Goal: Information Seeking & Learning: Learn about a topic

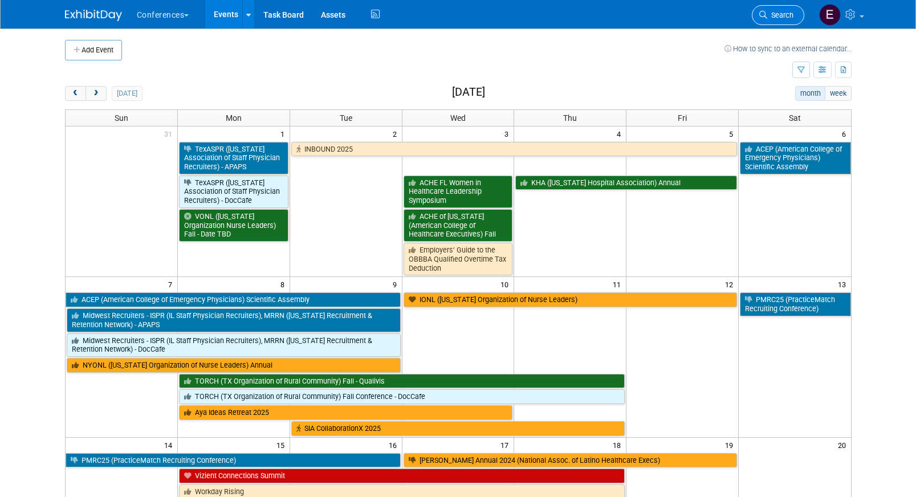
click at [772, 16] on span "Search" at bounding box center [780, 15] width 26 height 9
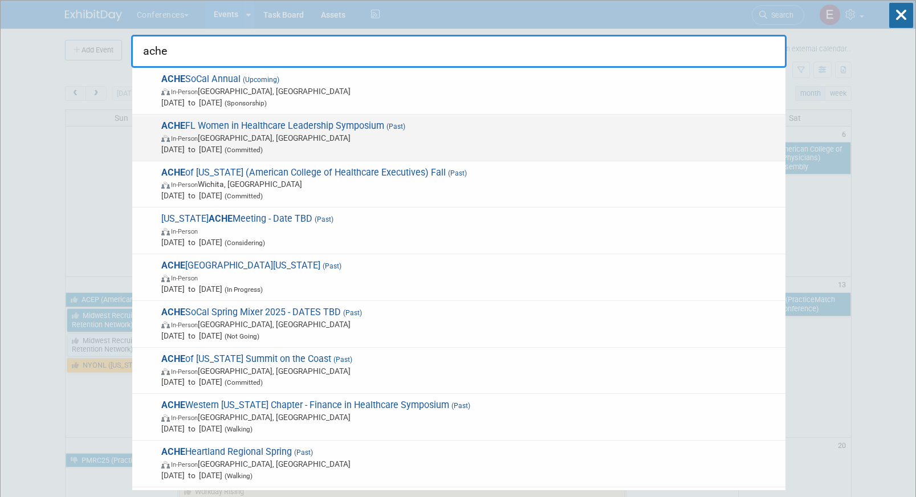
type input "ache"
click at [457, 134] on span "In-Person Orlando, FL" at bounding box center [470, 137] width 618 height 11
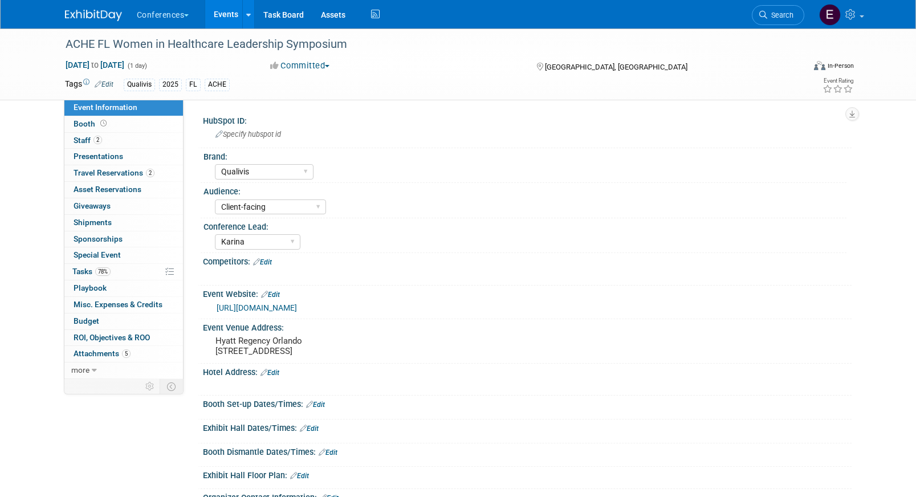
select select "Qualivis"
select select "Client-facing"
select select "Karina"
click at [125, 168] on link "2 Travel Reservations 2" at bounding box center [123, 173] width 119 height 16
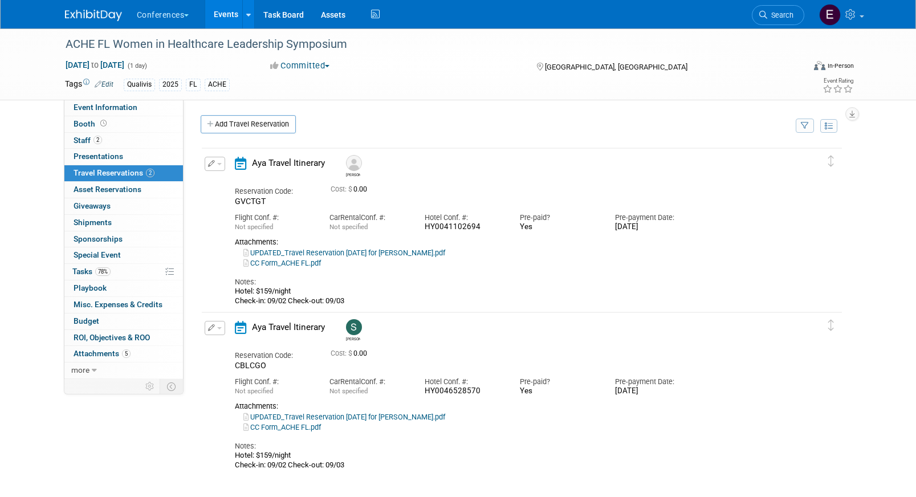
click at [305, 264] on link "CC Form_ACHE FL.pdf" at bounding box center [282, 263] width 78 height 9
click at [773, 7] on link "Search" at bounding box center [778, 15] width 52 height 20
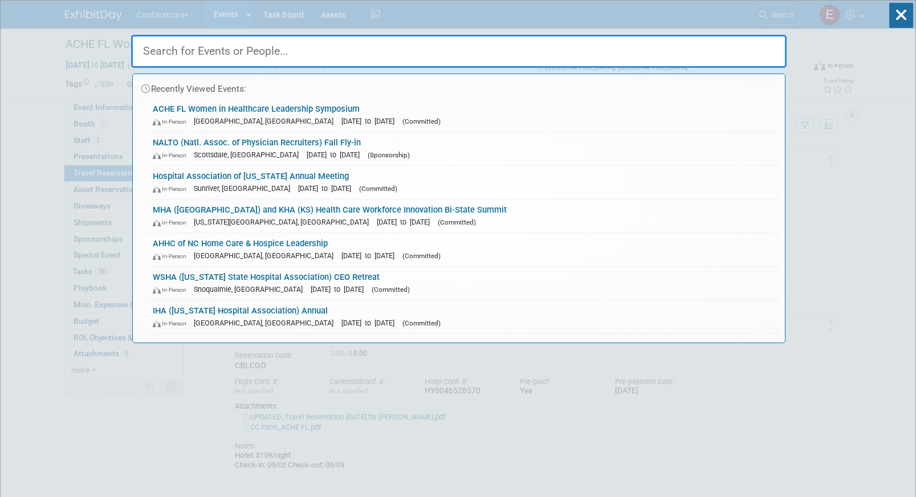
type input "v"
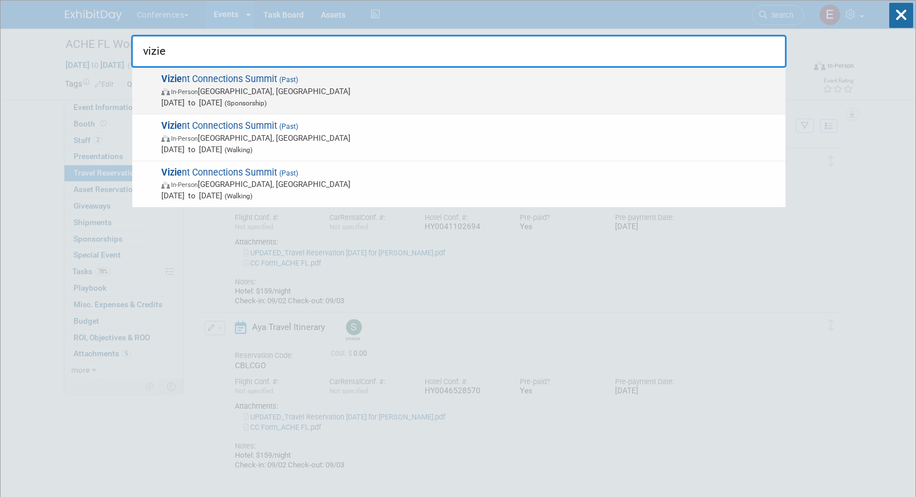
type input "vizie"
click at [370, 93] on span "In-Person Las Vegas, NV" at bounding box center [470, 90] width 618 height 11
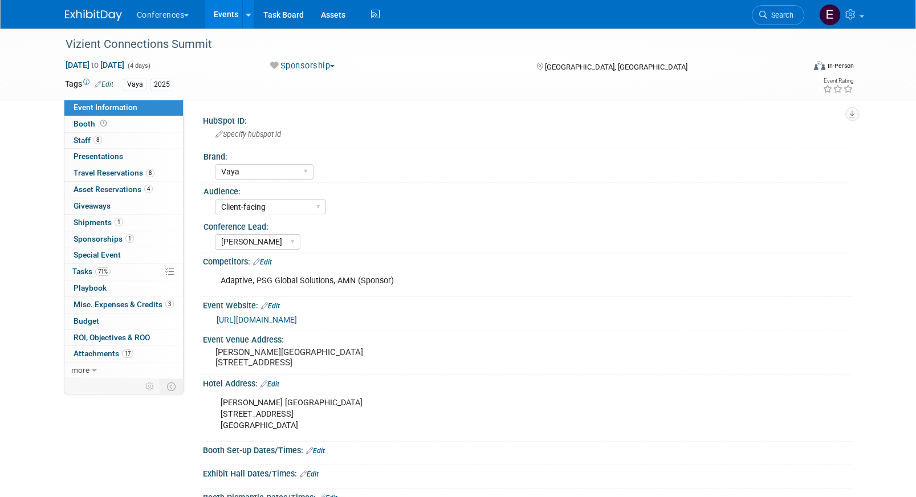
select select "Vaya"
select select "Client-facing"
select select "[PERSON_NAME]"
click at [118, 176] on span "Travel Reservations 8" at bounding box center [114, 172] width 81 height 9
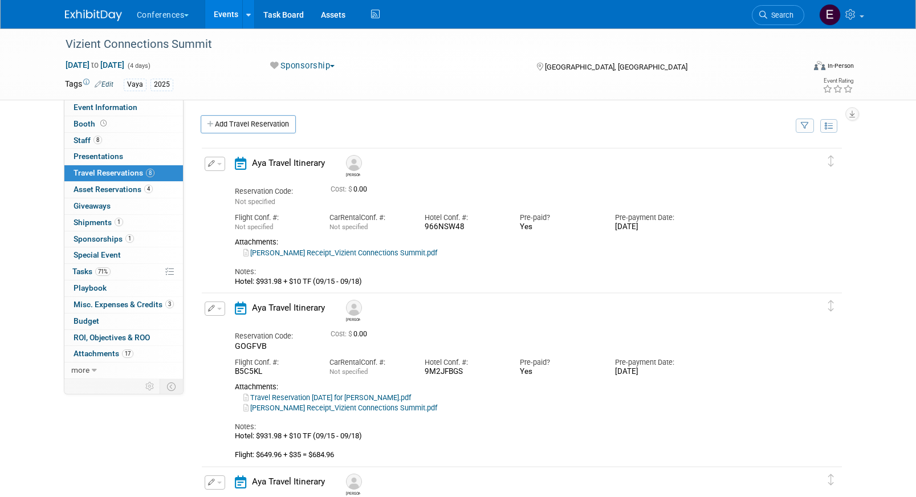
click at [303, 252] on link "Wynn Receipt_Vizient Connections Summit.pdf" at bounding box center [340, 253] width 194 height 9
click at [772, 14] on span "Search" at bounding box center [780, 15] width 26 height 9
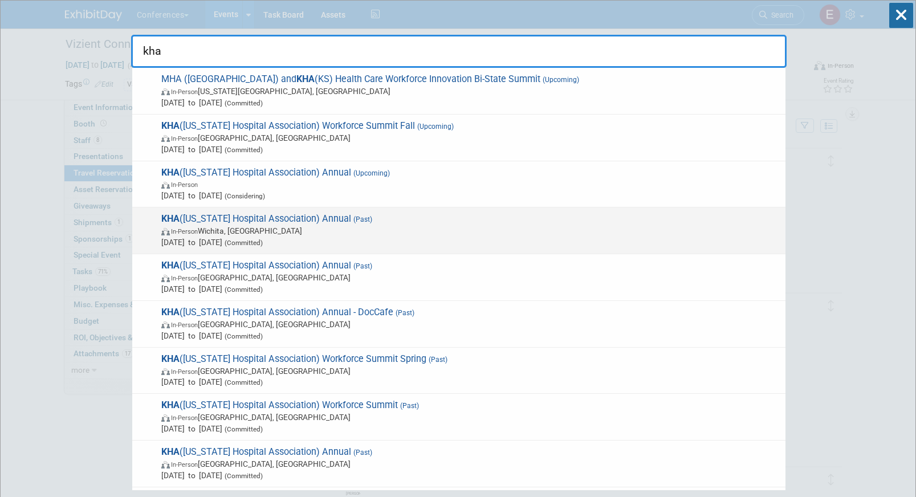
type input "kha"
click at [363, 222] on span "KHA (Kansas Hospital Association) Annual (Past) In-Person Wichita, KS Sep 4, 20…" at bounding box center [469, 230] width 622 height 35
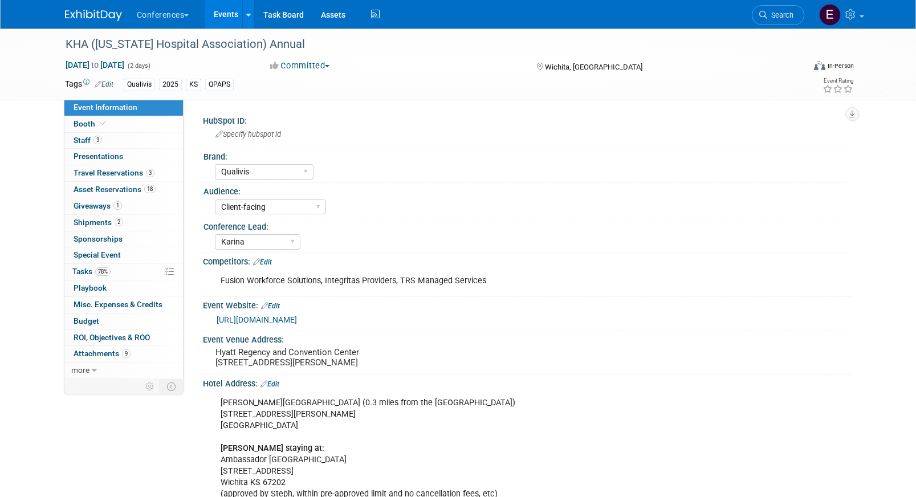
select select "Qualivis"
select select "Client-facing"
select select "Karina"
click at [129, 141] on link "3 Staff 3" at bounding box center [123, 141] width 119 height 16
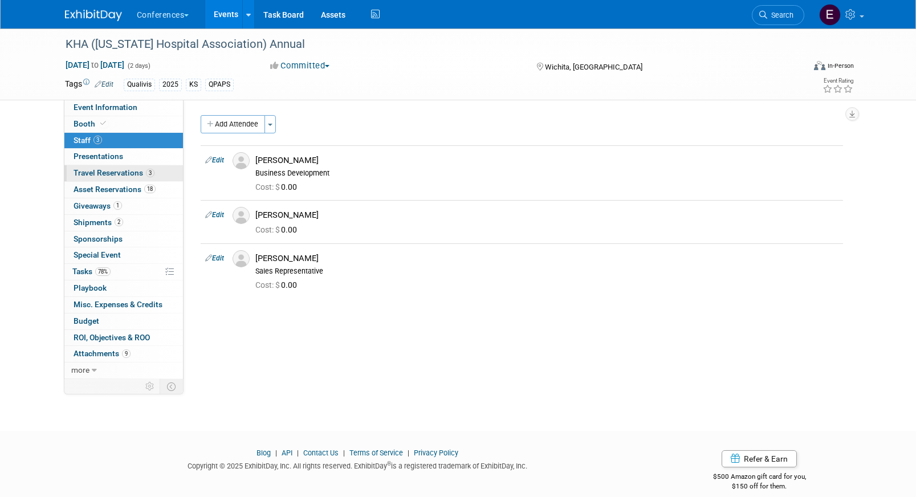
click at [128, 169] on span "Travel Reservations 3" at bounding box center [114, 172] width 81 height 9
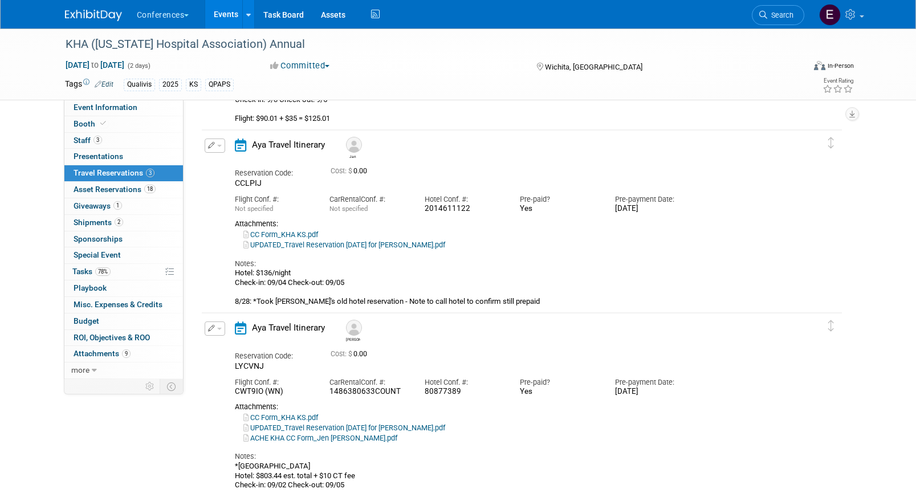
scroll to position [202, 0]
click at [294, 416] on link "CC Form_KHA KS.pdf" at bounding box center [280, 417] width 75 height 9
click at [285, 439] on link "ACHE KHA CC Form_Jen McHugh.pdf" at bounding box center [320, 437] width 154 height 9
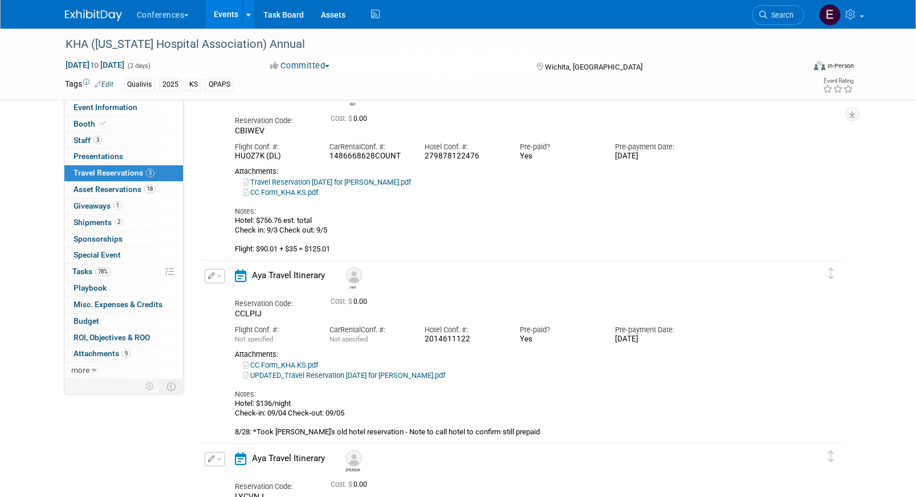
scroll to position [0, 0]
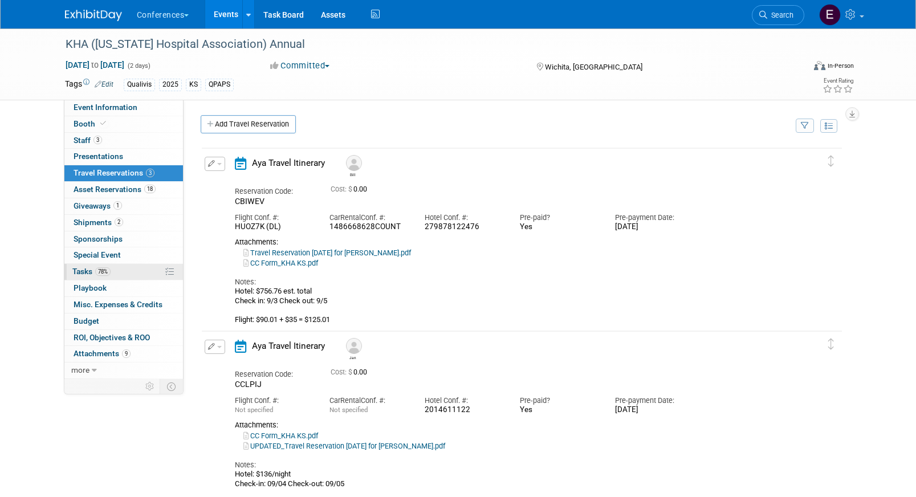
click at [121, 274] on link "78% Tasks 78%" at bounding box center [123, 272] width 119 height 16
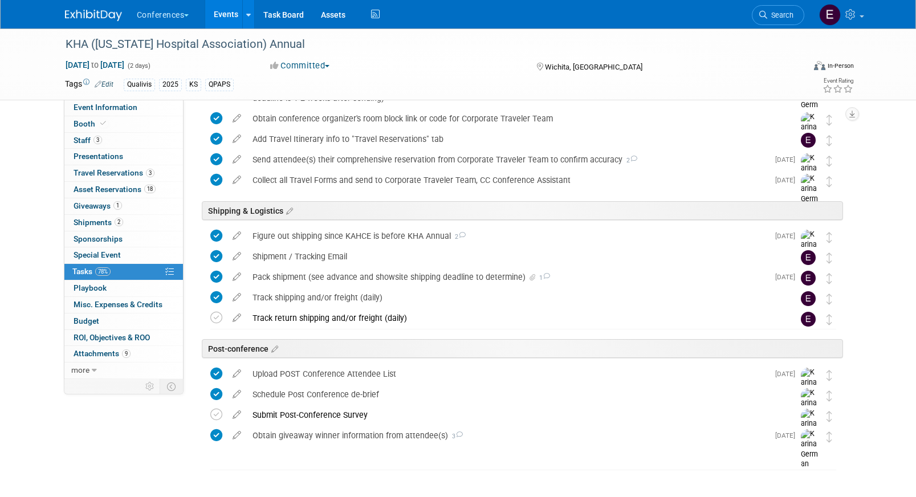
scroll to position [453, 0]
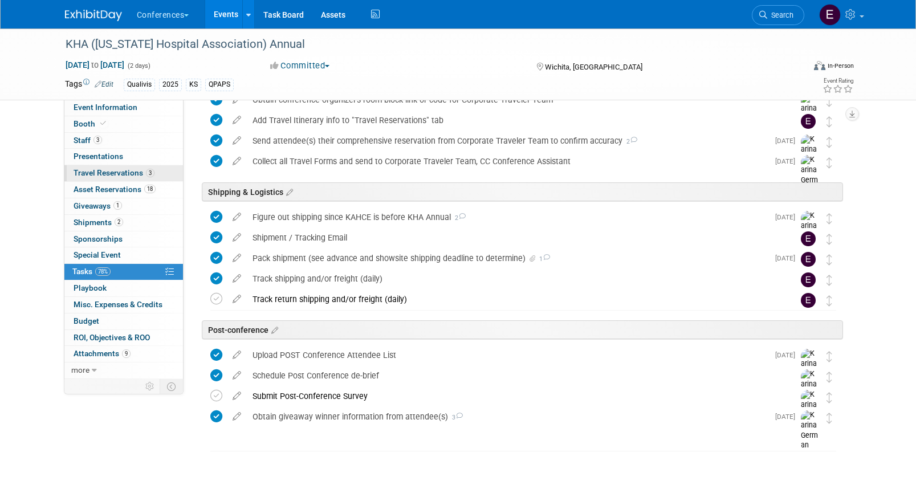
click at [120, 169] on span "Travel Reservations 3" at bounding box center [114, 172] width 81 height 9
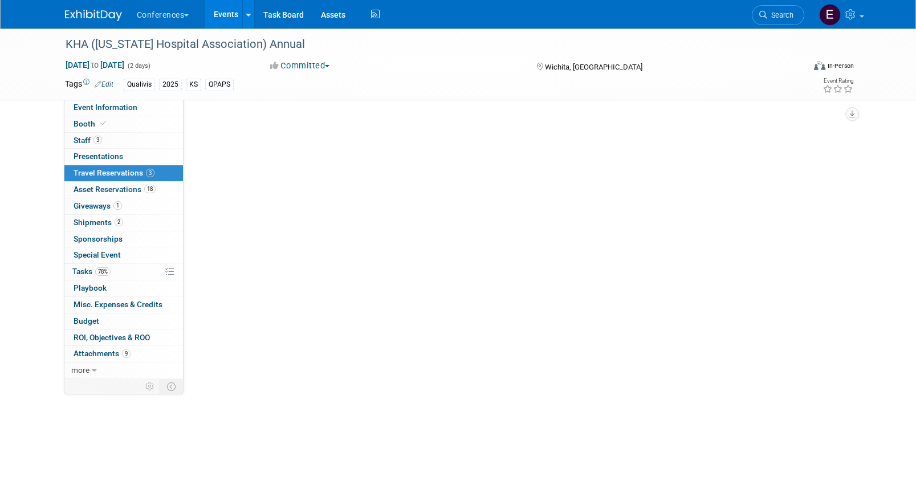
scroll to position [0, 0]
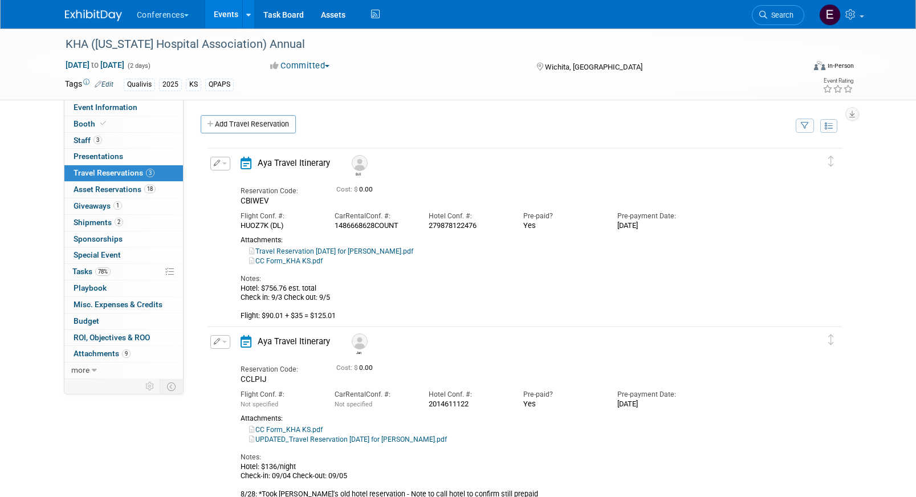
click at [302, 260] on link "CC Form_KHA KS.pdf" at bounding box center [286, 261] width 74 height 8
click at [113, 110] on span "Event Information" at bounding box center [106, 107] width 64 height 9
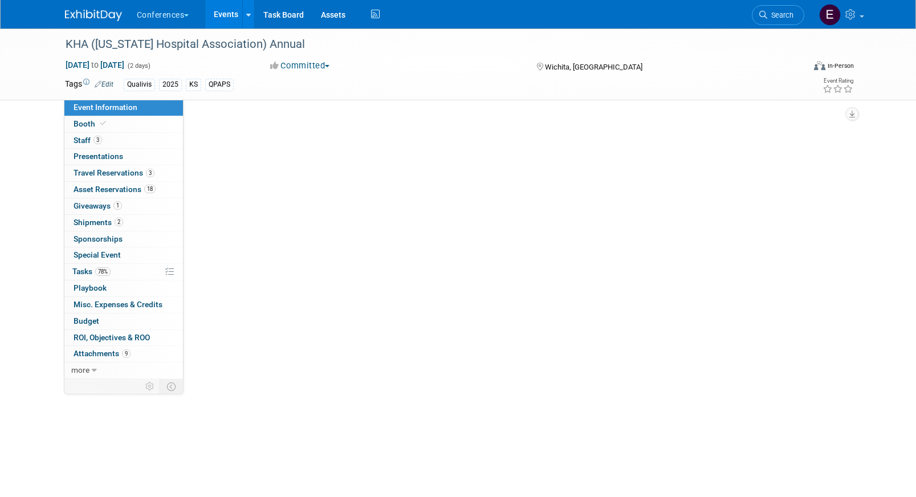
select select "Qualivis"
select select "Client-facing"
select select "Karina"
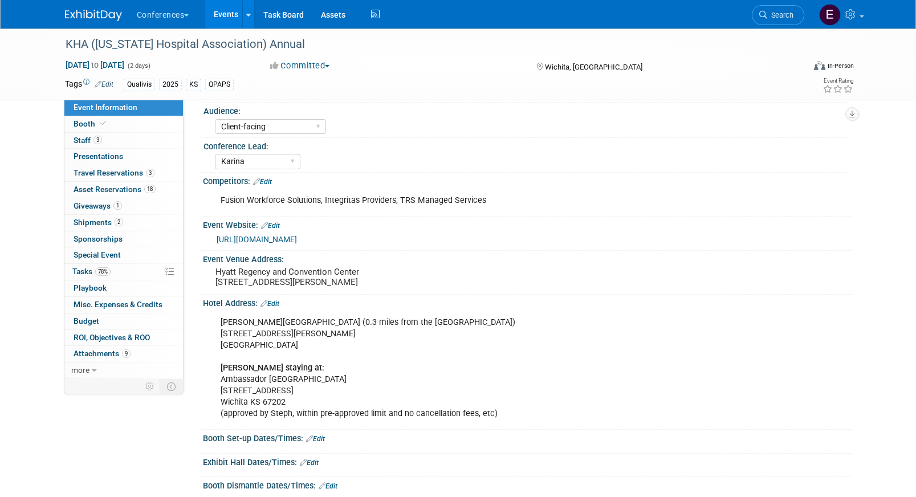
scroll to position [82, 0]
click at [128, 171] on span "Travel Reservations 3" at bounding box center [114, 172] width 81 height 9
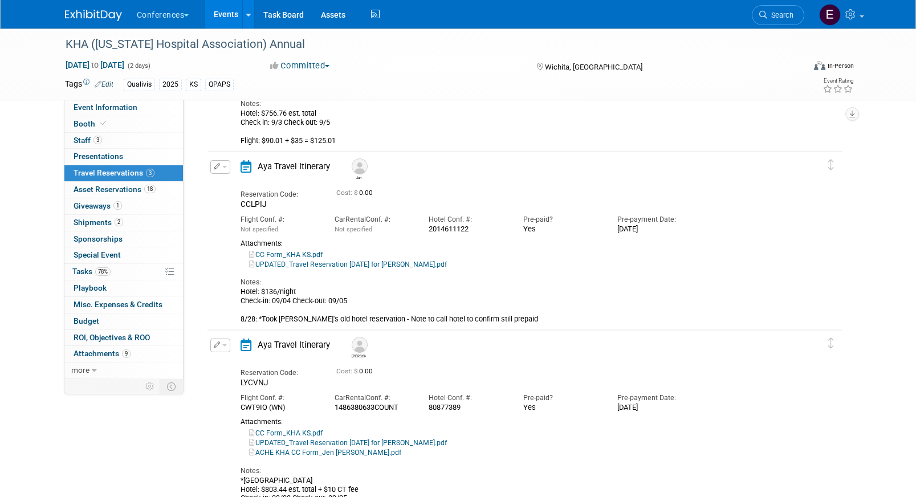
scroll to position [228, 0]
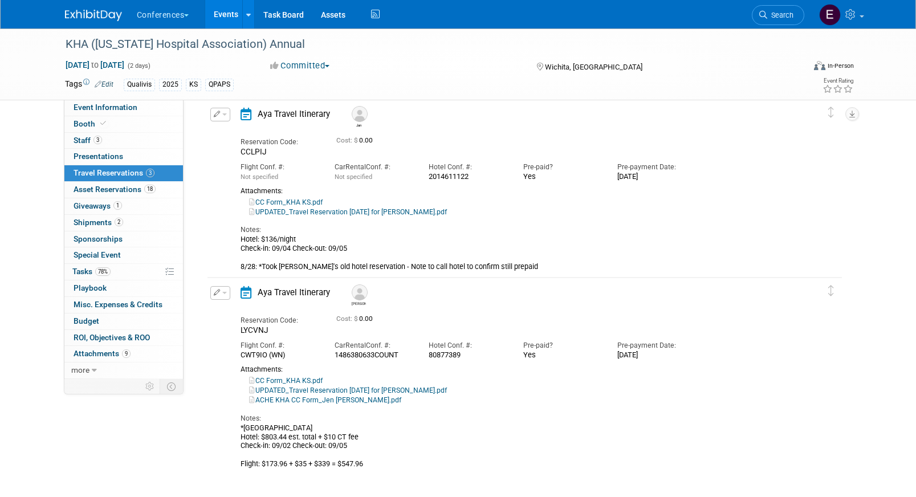
click at [214, 290] on icon "button" at bounding box center [217, 292] width 7 height 6
click at [237, 307] on button "Edit Reservation" at bounding box center [259, 312] width 96 height 17
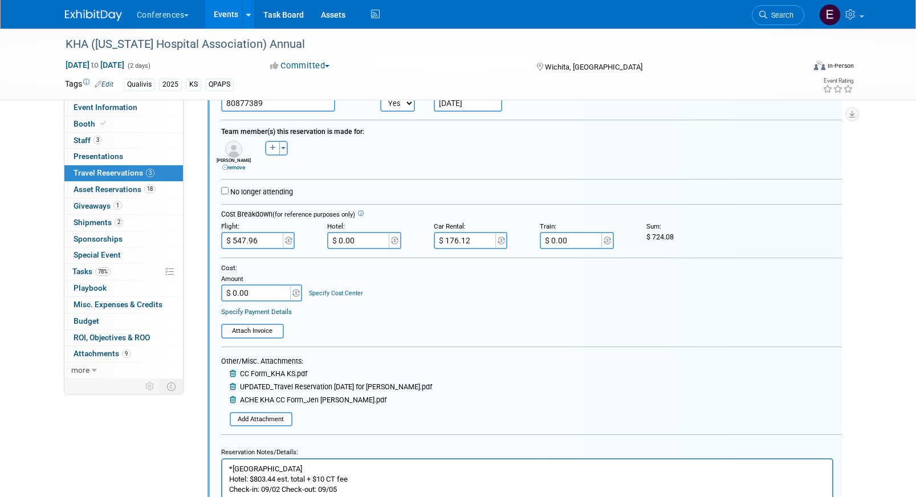
scroll to position [670, 0]
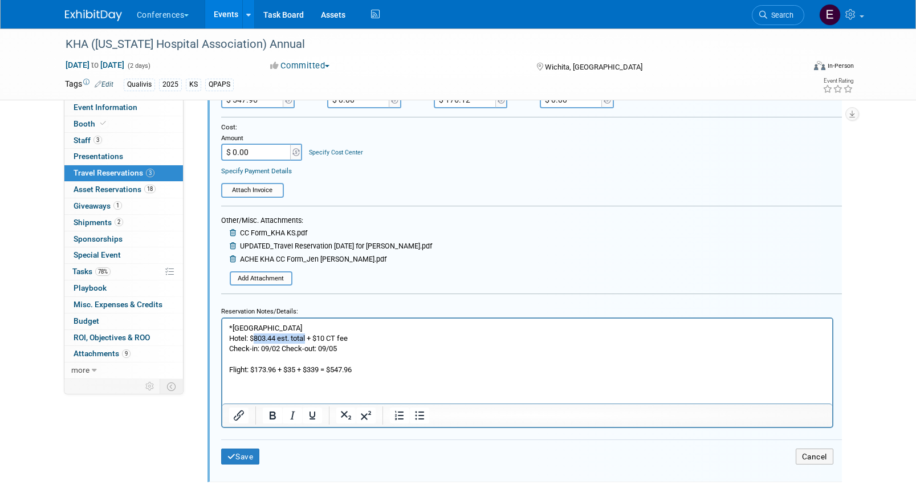
drag, startPoint x: 308, startPoint y: 337, endPoint x: 255, endPoint y: 338, distance: 53.6
click at [255, 338] on p "*Ambassador Hotel Wichita Hotel: $803.44 est. total + $10 CT fee Check-in: 09/0…" at bounding box center [527, 349] width 597 height 52
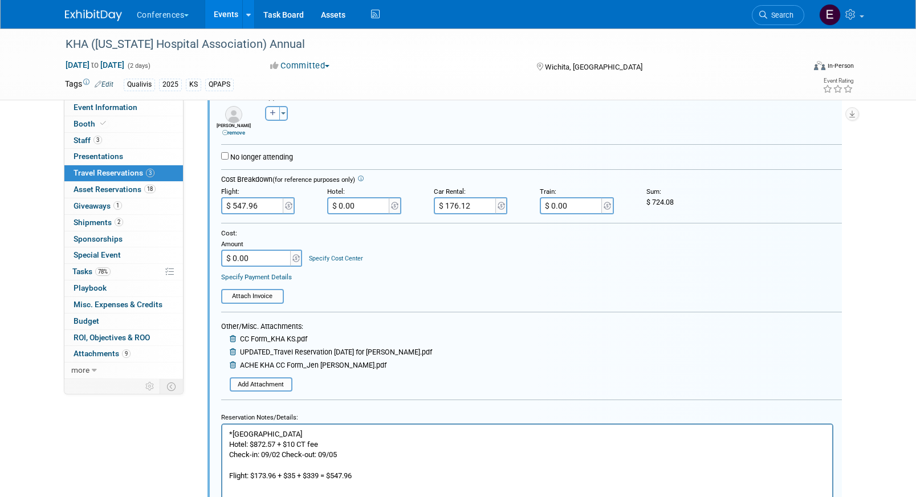
scroll to position [563, 0]
click at [361, 207] on input "$ 0.00" at bounding box center [359, 206] width 64 height 17
type input "$ 882.57"
click at [272, 263] on input "$ 0.00" at bounding box center [256, 258] width 71 height 17
type input "$ 1,606.65"
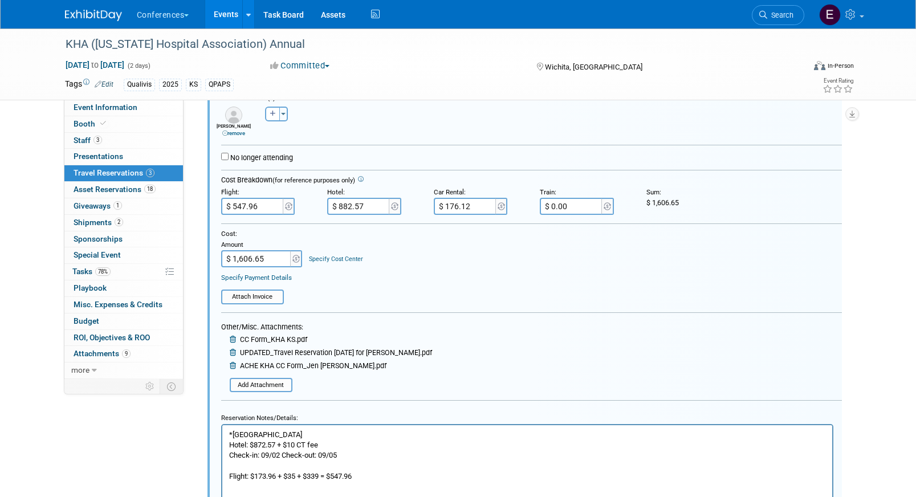
click at [343, 259] on link "Specify Cost Center" at bounding box center [336, 258] width 54 height 7
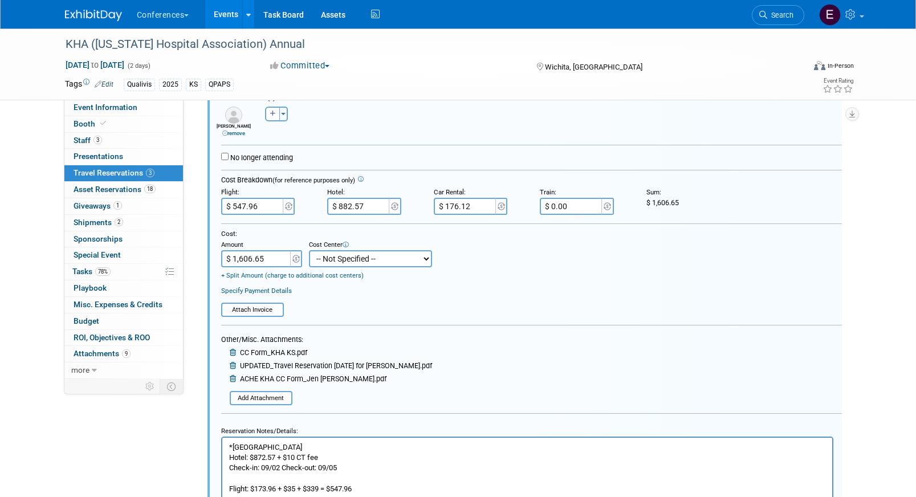
click at [343, 259] on select "-- Not Specified -- Aya Education Aya Healthcare Aya Locums Bespoke Corporate D…" at bounding box center [370, 258] width 123 height 17
select select "18965874"
click at [309, 251] on select "-- Not Specified -- Aya Education Aya Healthcare Aya Locums Bespoke Corporate D…" at bounding box center [370, 258] width 123 height 17
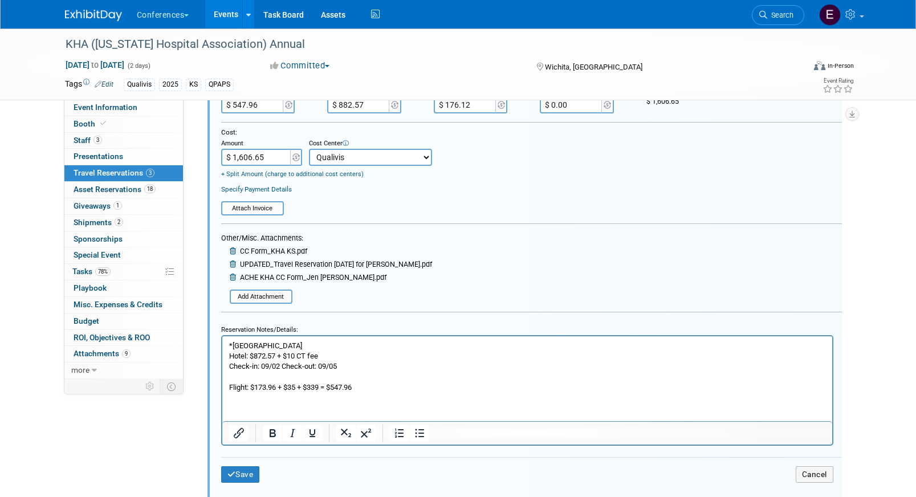
scroll to position [682, 0]
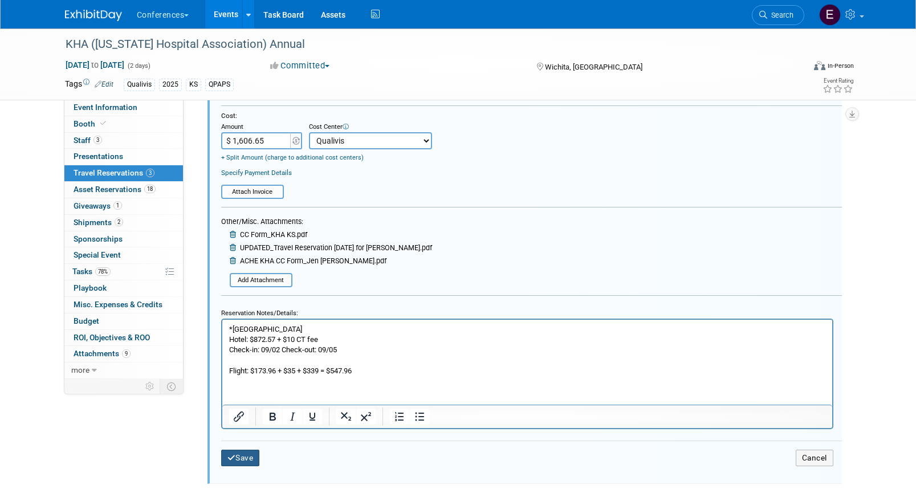
click at [244, 462] on button "Save" at bounding box center [240, 458] width 39 height 17
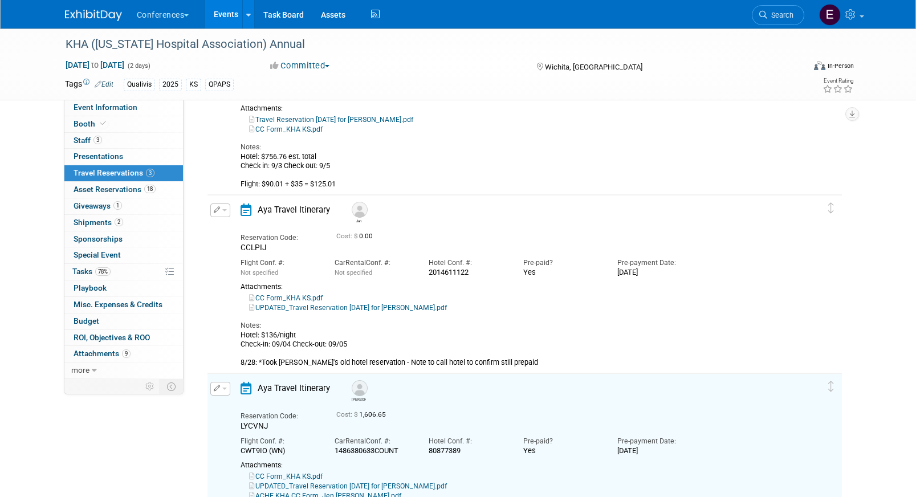
scroll to position [128, 0]
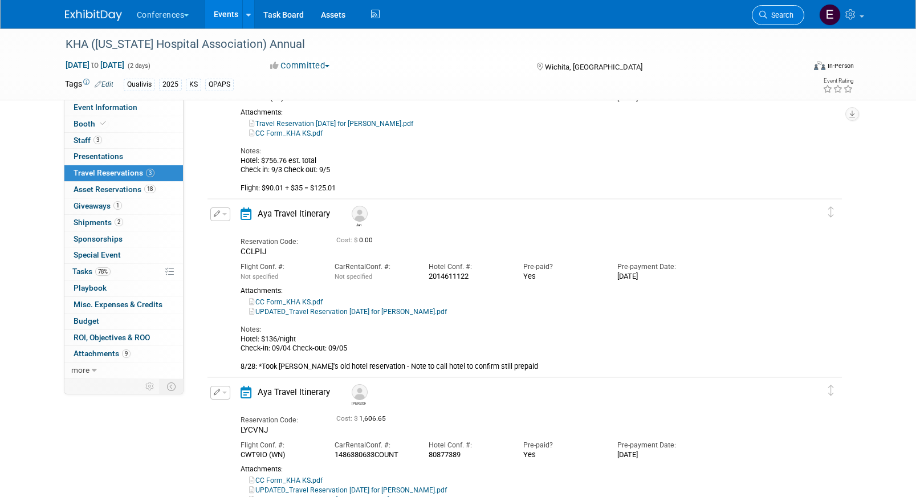
click at [787, 13] on span "Search" at bounding box center [780, 15] width 26 height 9
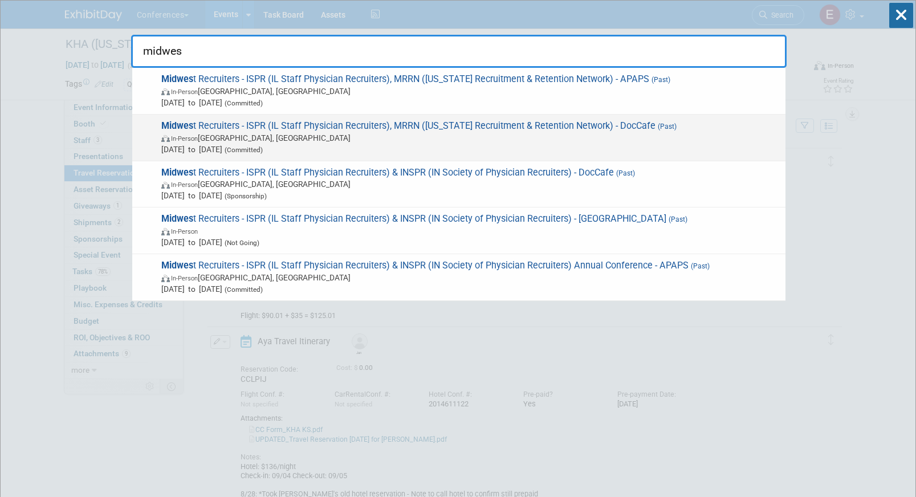
type input "midwes"
click at [647, 137] on span "In-Person Grand Rapids, MI" at bounding box center [470, 137] width 618 height 11
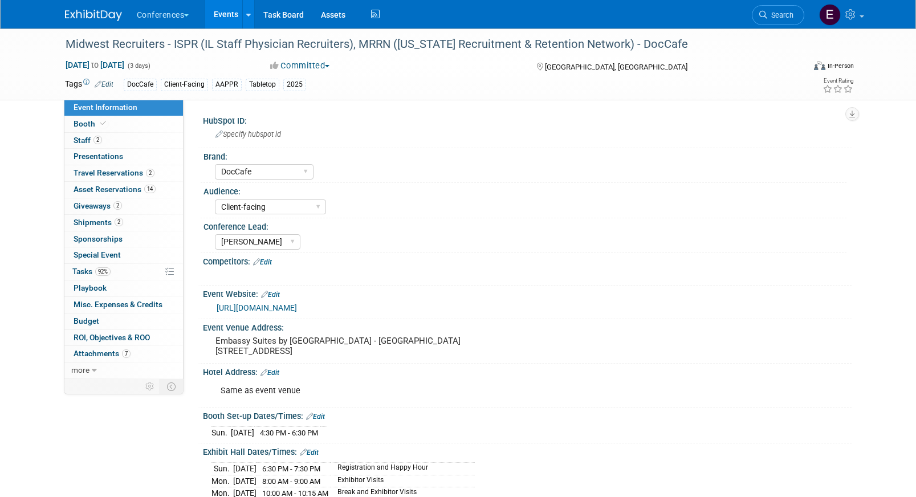
select select "DocCafe"
select select "Client-facing"
select select "[PERSON_NAME]"
click at [113, 167] on link "2 Travel Reservations 2" at bounding box center [123, 173] width 119 height 16
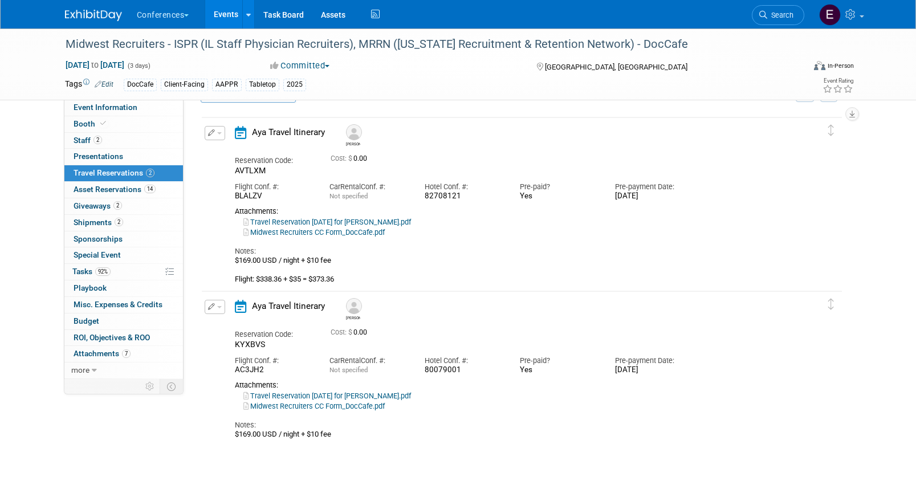
scroll to position [32, 0]
click at [360, 408] on link "Midwest Recruiters CC Form_DocCafe.pdf" at bounding box center [313, 405] width 141 height 9
click at [768, 13] on span "Search" at bounding box center [780, 15] width 26 height 9
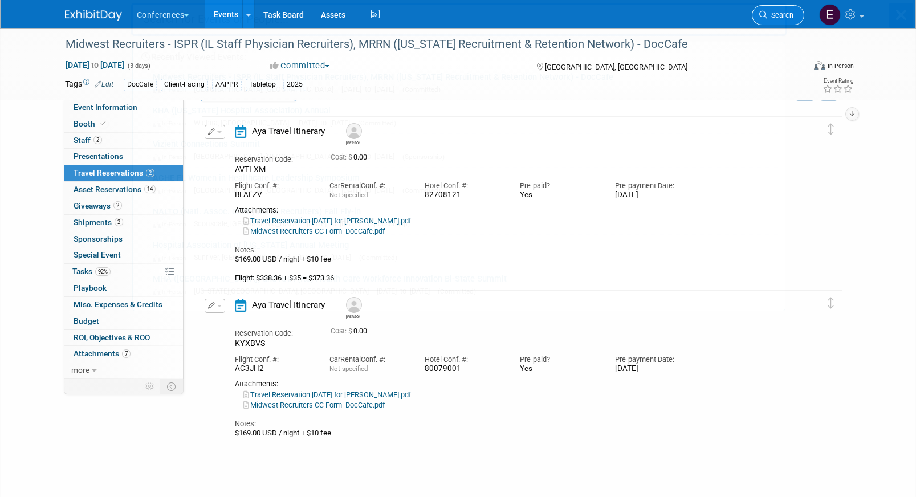
scroll to position [0, 0]
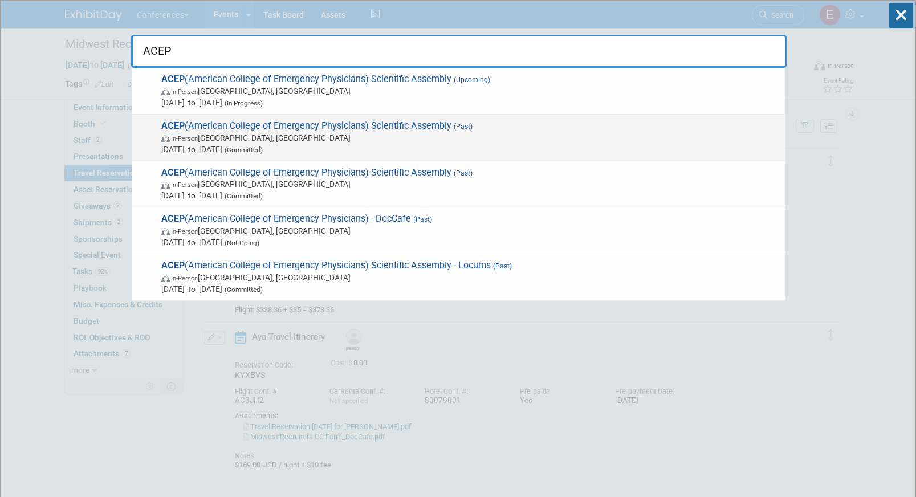
type input "ACEP"
click at [364, 144] on span "Sep 6, 2025 to Sep 9, 2025 (Committed)" at bounding box center [470, 149] width 618 height 11
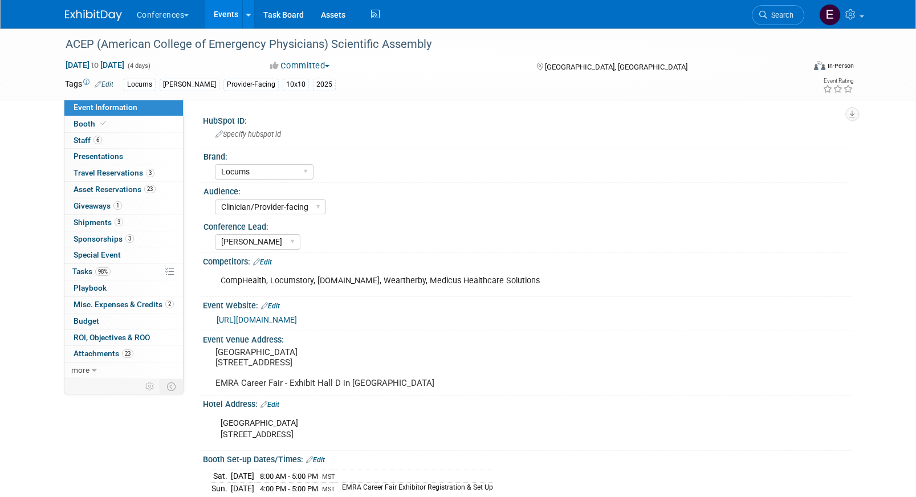
select select "Locums"
select select "Clinician/Provider-facing"
select select "[PERSON_NAME]"
click at [121, 179] on link "3 Travel Reservations 3" at bounding box center [123, 173] width 119 height 16
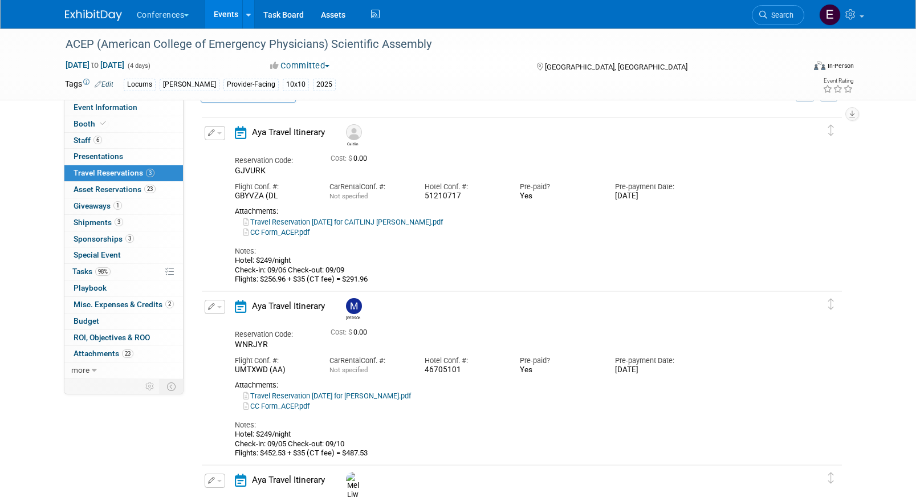
scroll to position [76, 0]
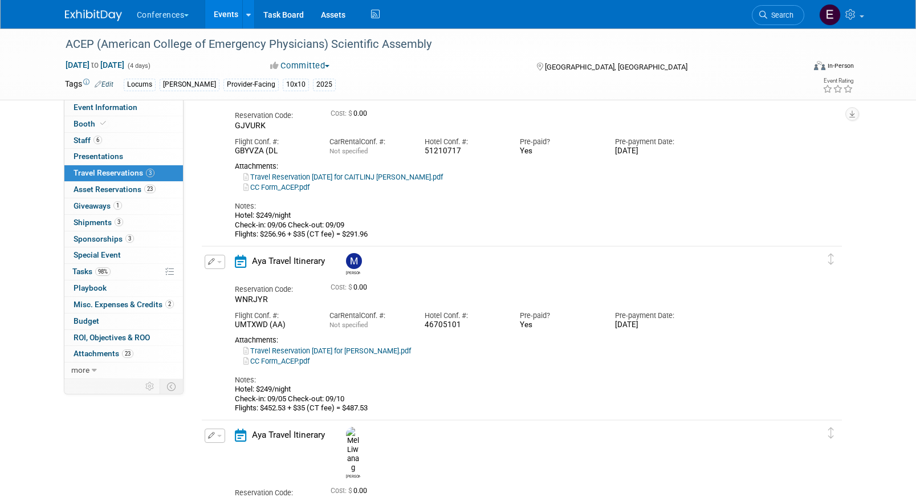
click at [285, 188] on link "CC Form_ACEP.pdf" at bounding box center [276, 187] width 66 height 9
click at [784, 22] on link "Search" at bounding box center [778, 15] width 52 height 20
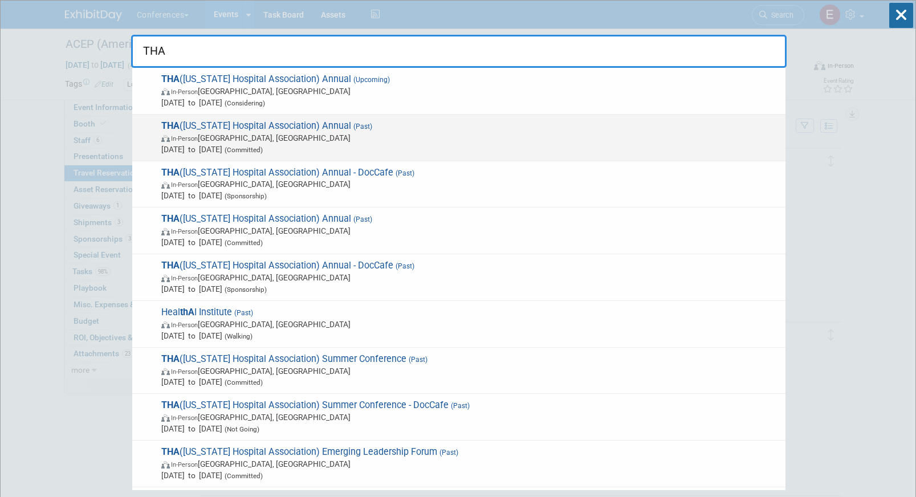
type input "THA"
click at [431, 140] on span "In-Person San Antonio, TX" at bounding box center [470, 137] width 618 height 11
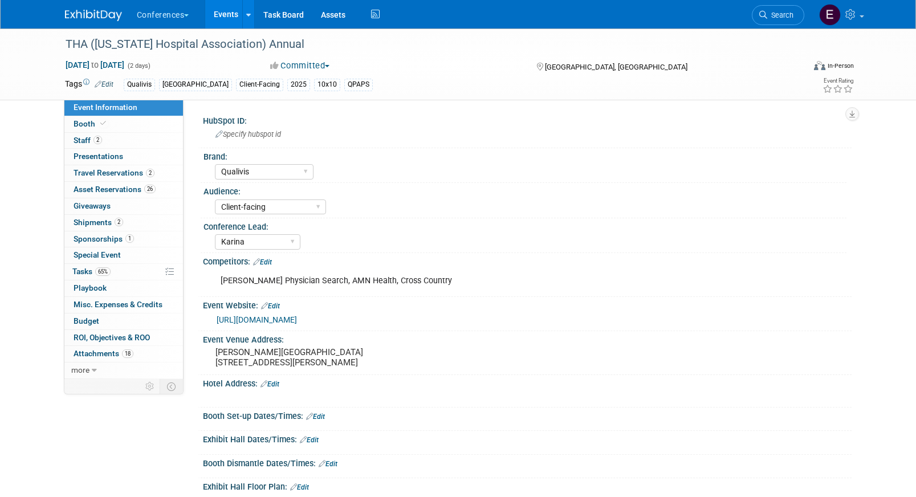
select select "Qualivis"
select select "Client-facing"
select select "Karina"
click at [132, 141] on link "2 Staff 2" at bounding box center [123, 141] width 119 height 16
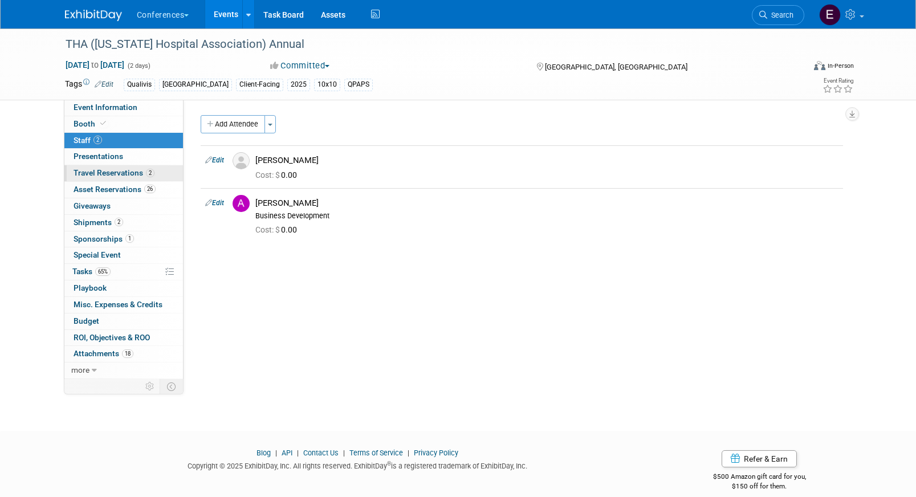
click at [135, 178] on link "2 Travel Reservations 2" at bounding box center [123, 173] width 119 height 16
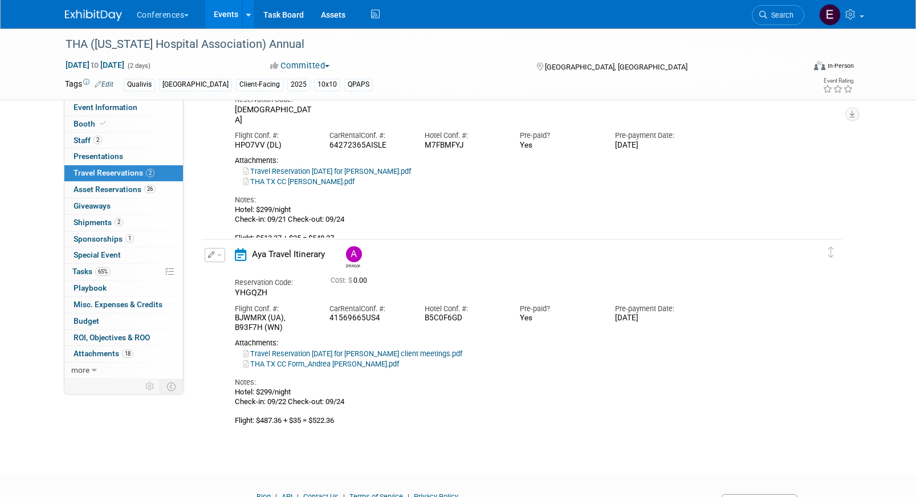
scroll to position [89, 0]
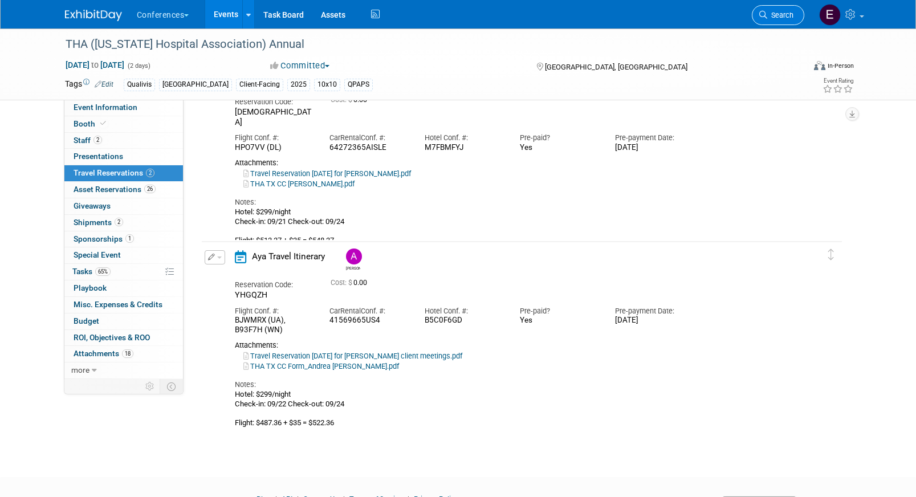
click at [784, 17] on span "Search" at bounding box center [780, 15] width 26 height 9
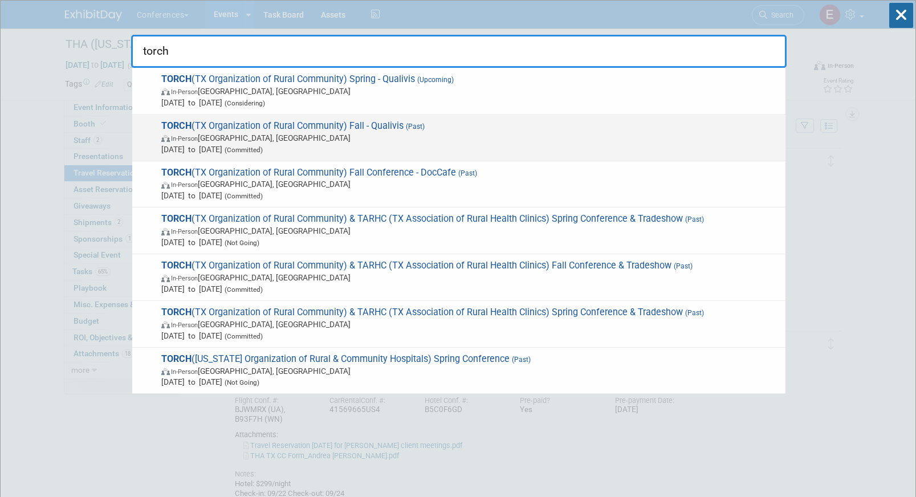
type input "torch"
click at [378, 142] on span "In-Person [GEOGRAPHIC_DATA], [GEOGRAPHIC_DATA]" at bounding box center [470, 137] width 618 height 11
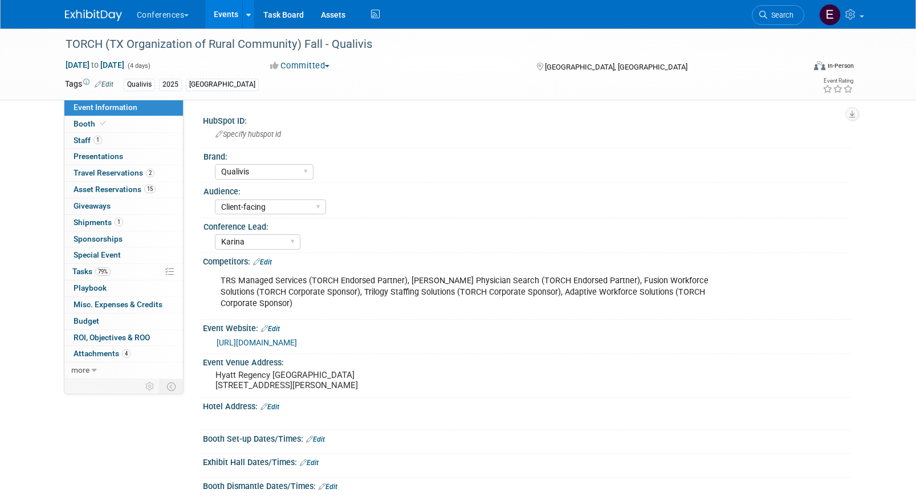
select select "Qualivis"
select select "Client-facing"
select select "Karina"
click at [89, 270] on span "Tasks 79%" at bounding box center [91, 271] width 38 height 9
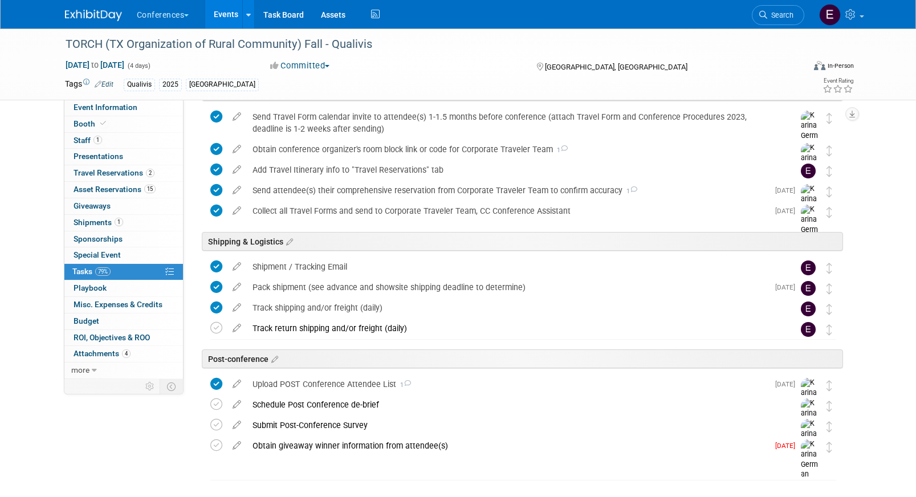
scroll to position [445, 0]
click at [345, 331] on div "Track return shipping and/or freight (daily)" at bounding box center [512, 327] width 531 height 19
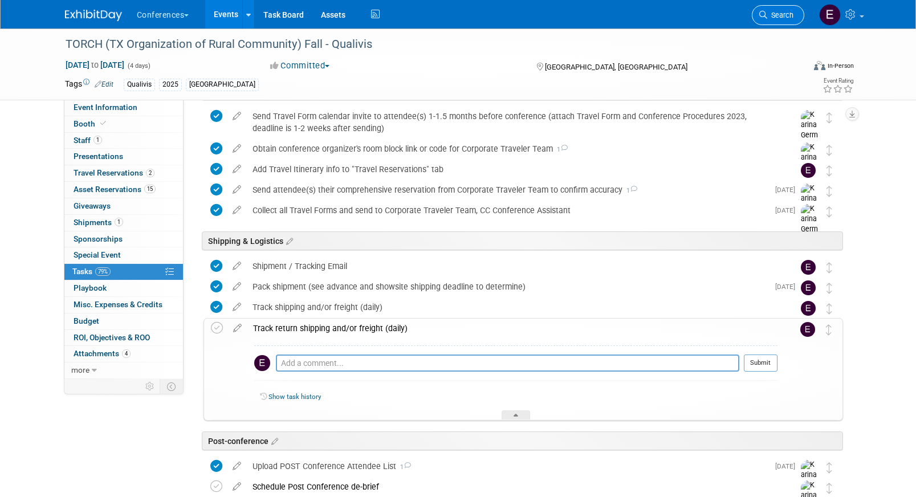
click at [776, 23] on link "Search" at bounding box center [778, 15] width 52 height 20
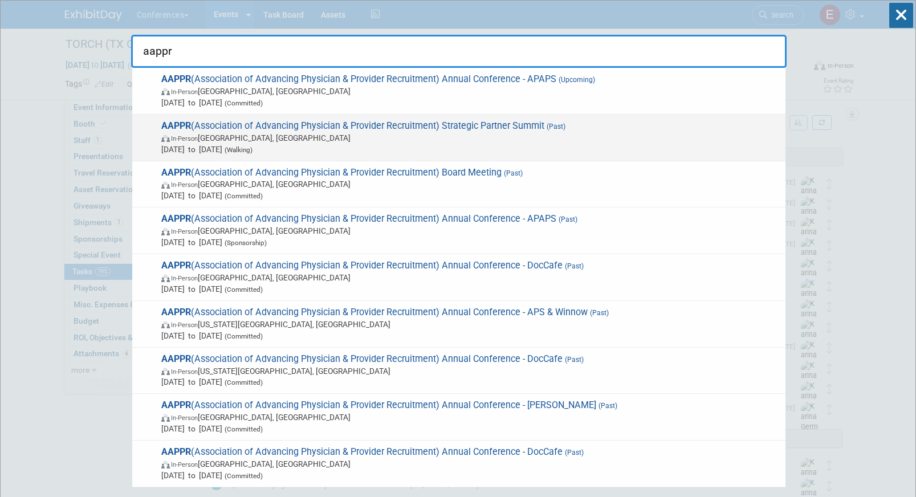
type input "aappr"
click at [535, 150] on span "Sep 24, 2025 to Sep 25, 2025 (Walking)" at bounding box center [470, 149] width 618 height 11
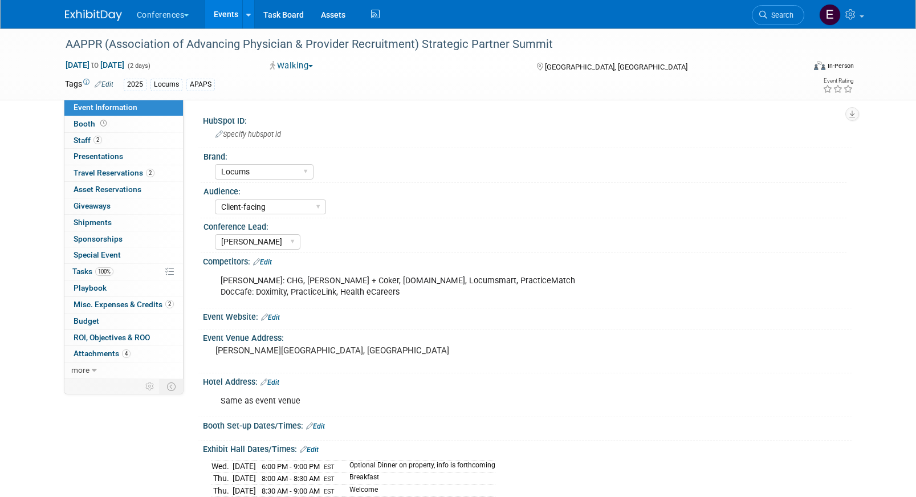
select select "Locums"
select select "Client-facing"
select select "[PERSON_NAME]"
click at [119, 140] on link "2 Staff 2" at bounding box center [123, 141] width 119 height 16
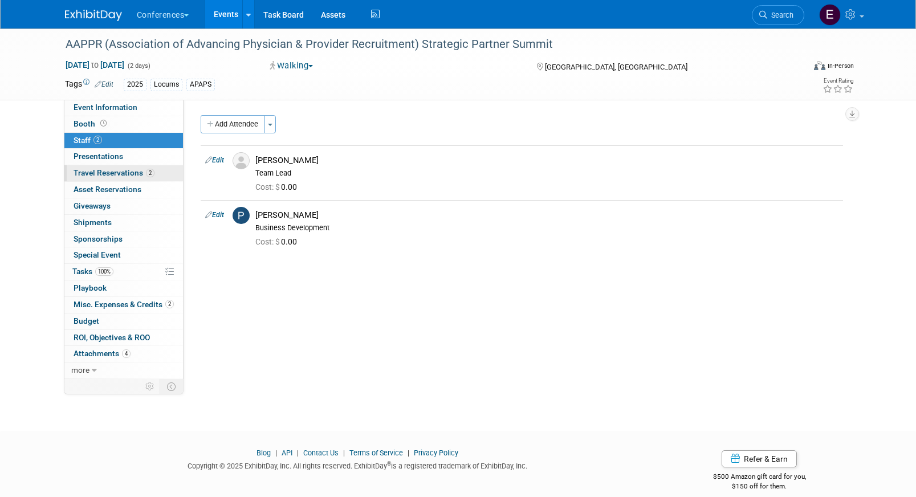
click at [147, 172] on span "2" at bounding box center [150, 173] width 9 height 9
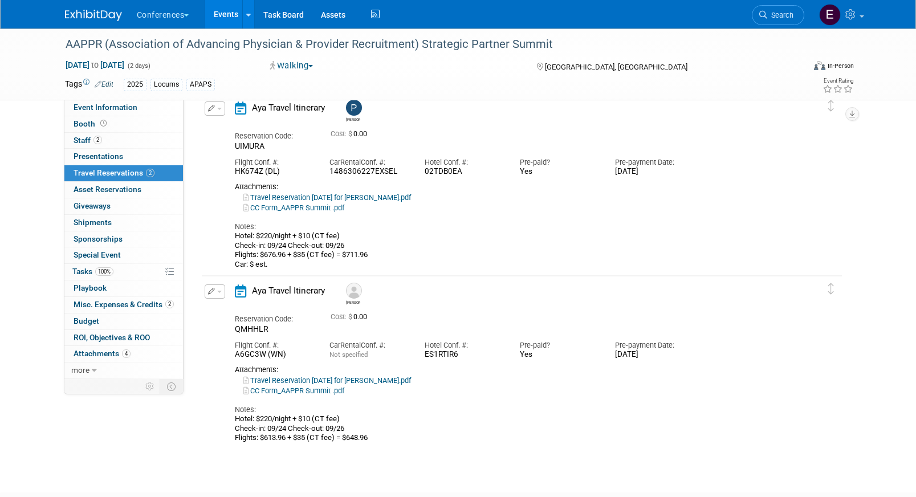
scroll to position [58, 0]
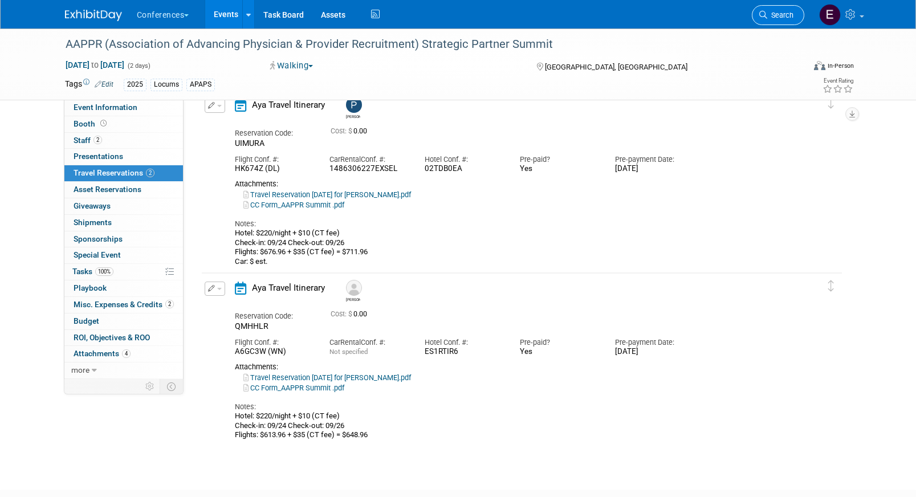
click at [791, 18] on span "Search" at bounding box center [780, 15] width 26 height 9
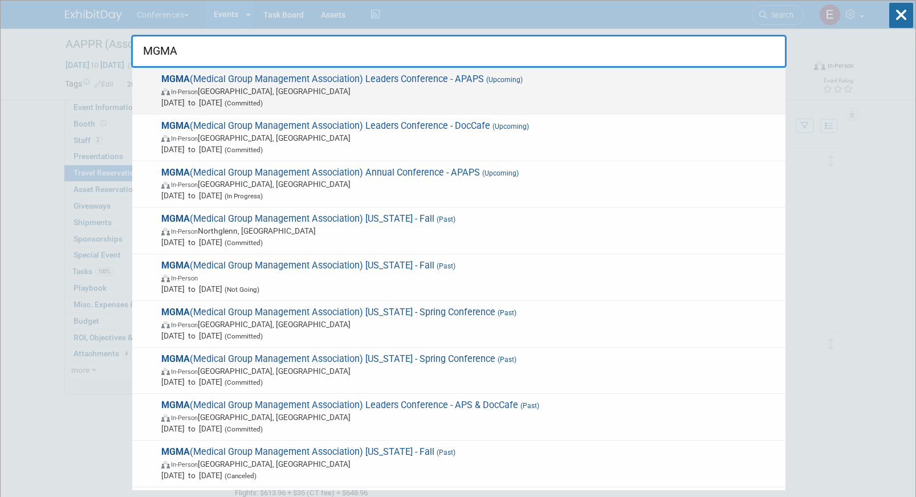
type input "MGMA"
click at [488, 85] on span "MGMA (Medical Group Management Association) Leaders Conference - APAPS (Upcomin…" at bounding box center [469, 91] width 622 height 35
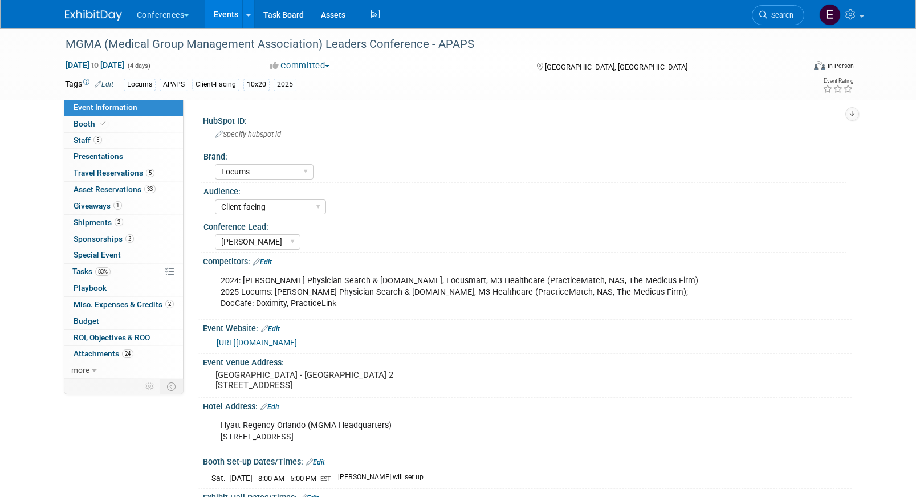
select select "Locums"
select select "Client-facing"
select select "[PERSON_NAME]"
click at [154, 169] on link "5 Travel Reservations 5" at bounding box center [123, 173] width 119 height 16
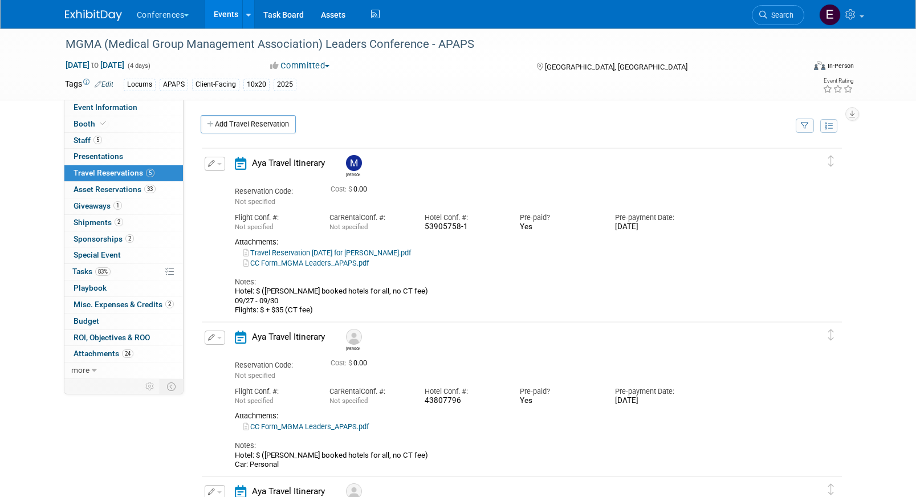
click at [280, 263] on link "CC Form_MGMA Leaders_APAPS.pdf" at bounding box center [305, 263] width 125 height 9
click at [373, 14] on icon at bounding box center [375, 15] width 14 height 18
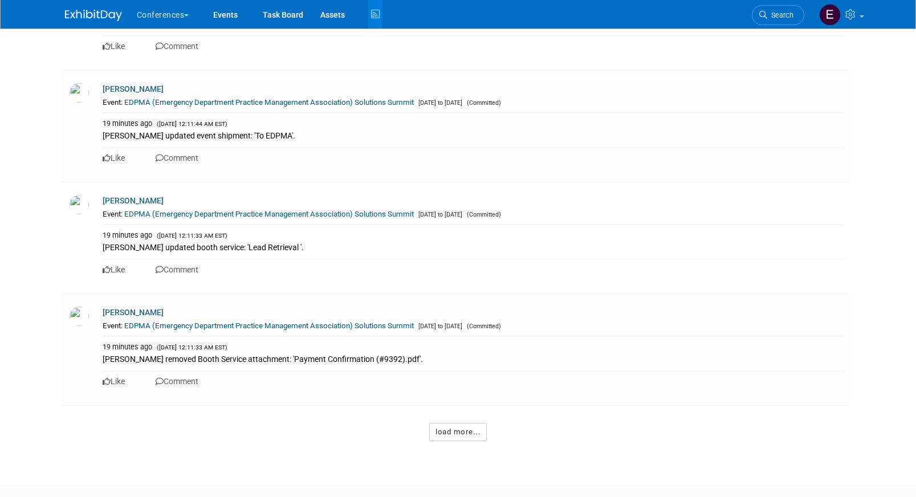
scroll to position [7111, 0]
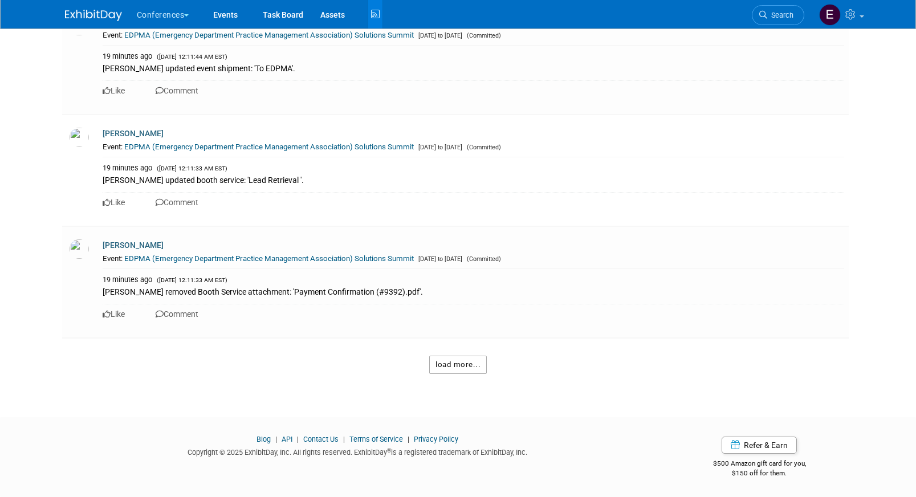
click at [448, 358] on button "load more..." at bounding box center [458, 365] width 58 height 18
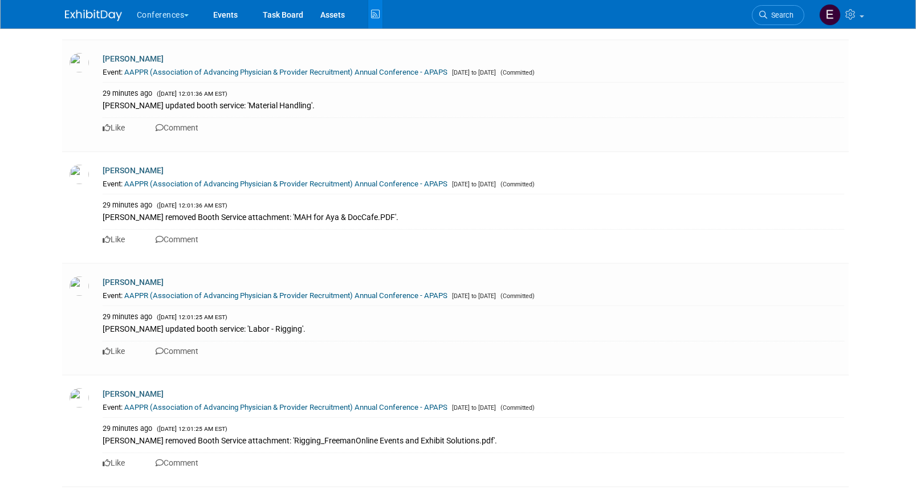
scroll to position [14551, 0]
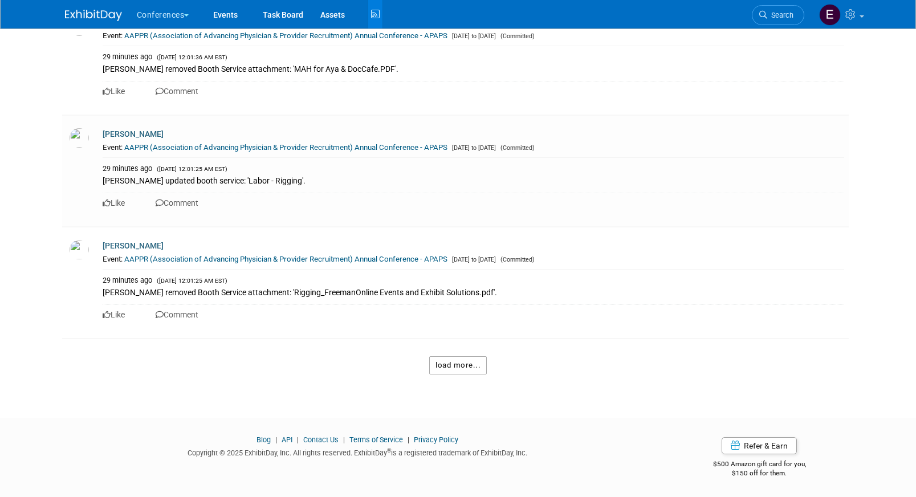
click at [455, 372] on button "load more..." at bounding box center [458, 365] width 58 height 18
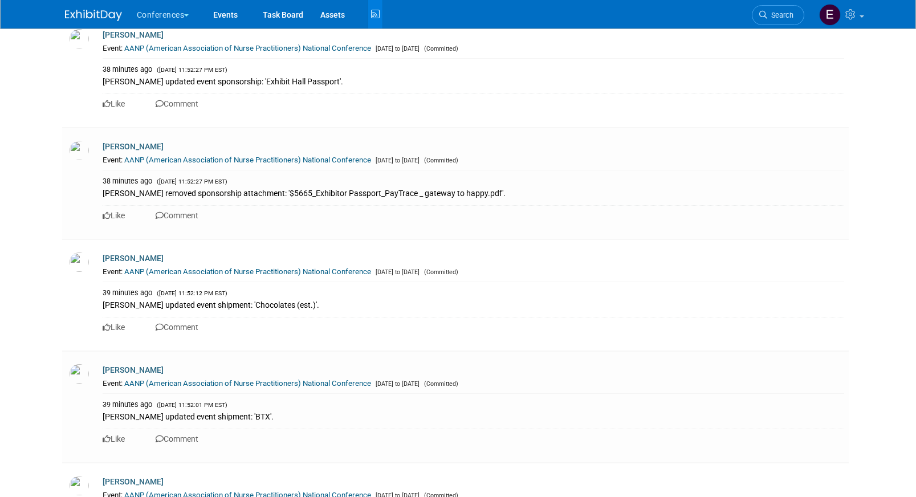
scroll to position [22022, 0]
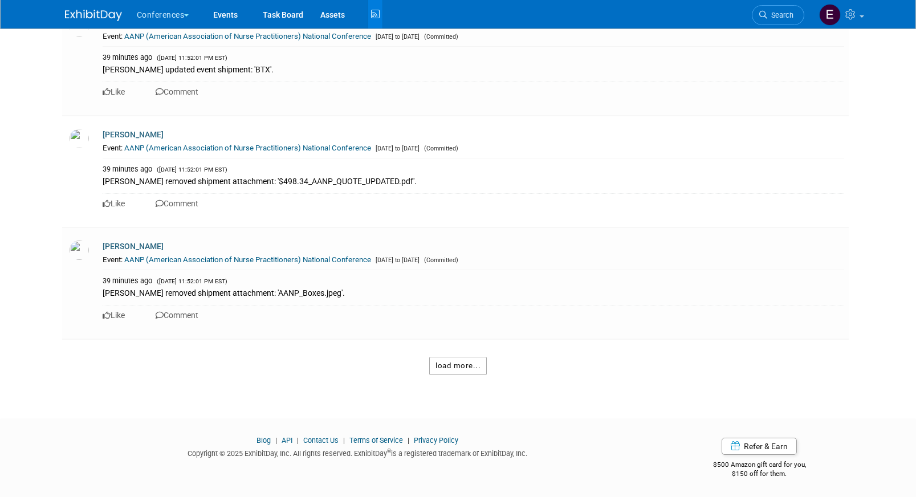
click at [451, 364] on button "load more..." at bounding box center [458, 366] width 58 height 18
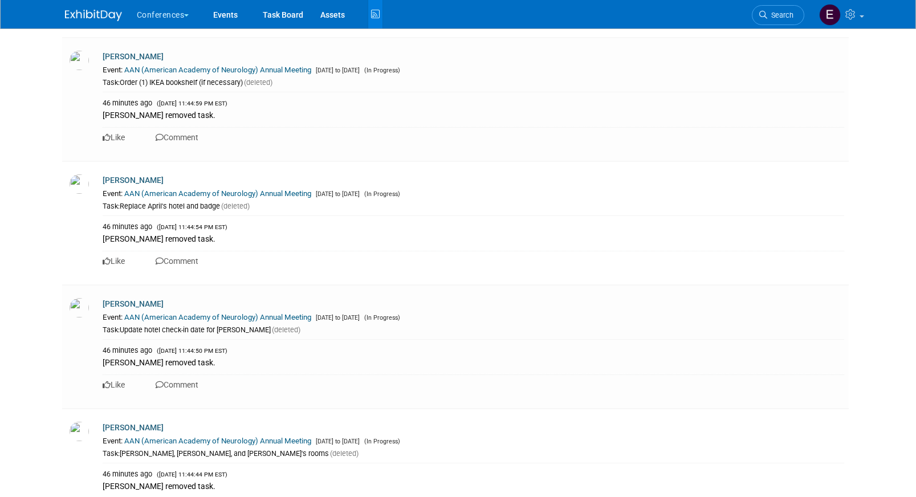
scroll to position [29395, 0]
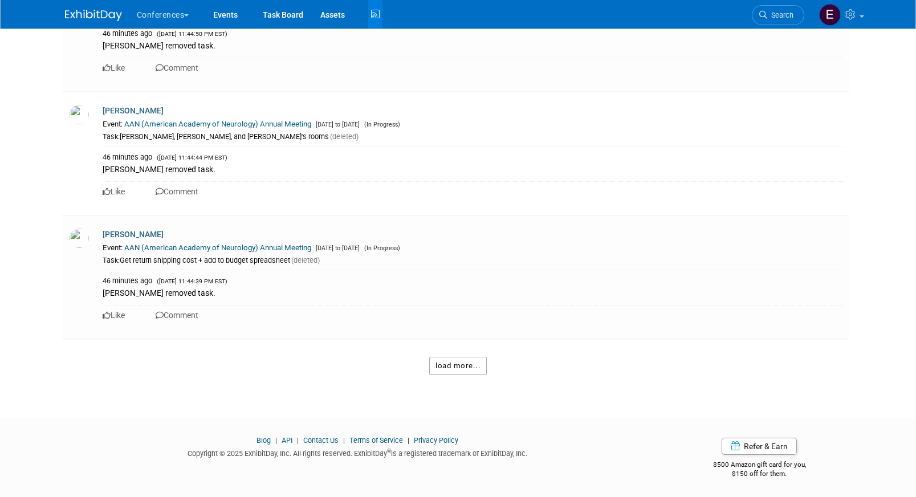
click at [455, 373] on button "load more..." at bounding box center [458, 366] width 58 height 18
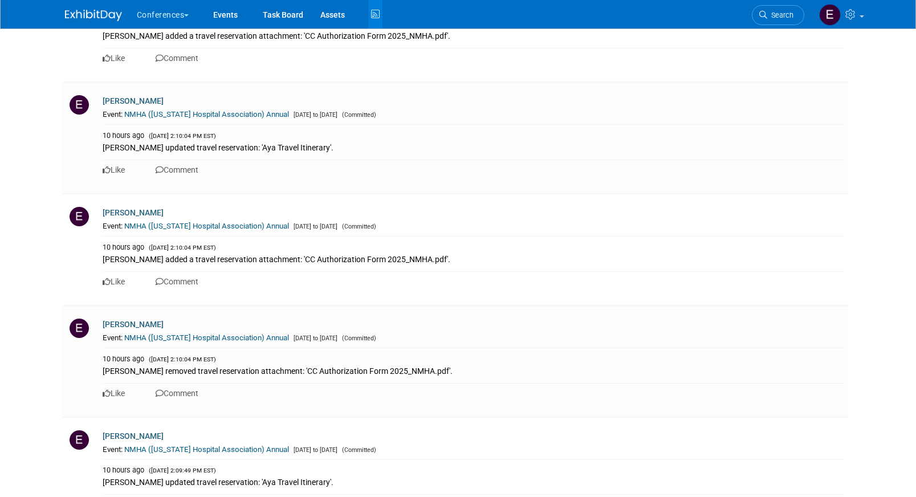
scroll to position [36760, 0]
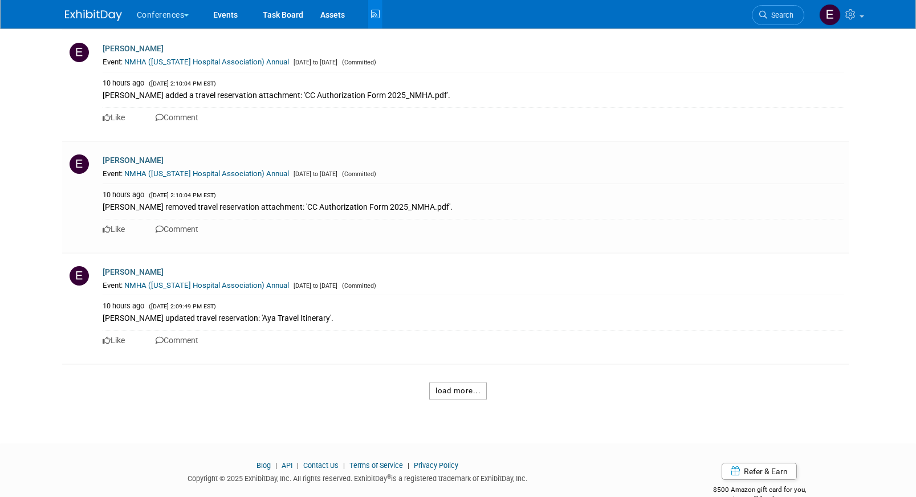
click at [454, 382] on button "load more..." at bounding box center [458, 391] width 58 height 18
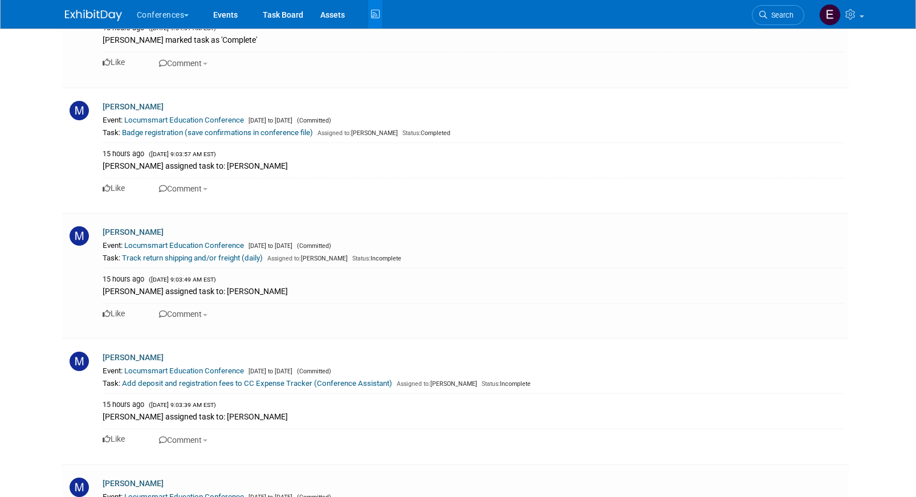
scroll to position [40027, 0]
